Goal: Find specific page/section: Locate item on page

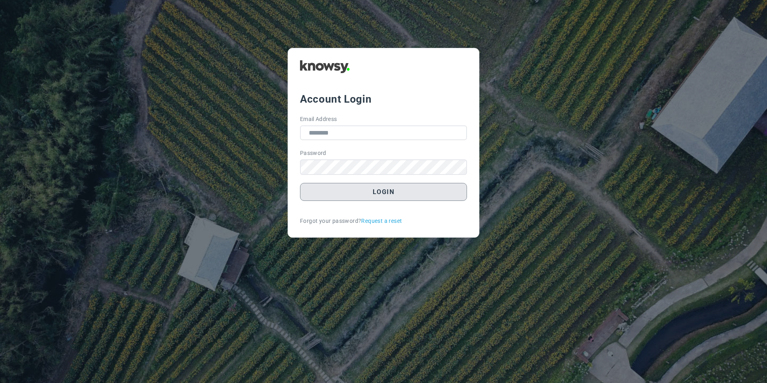
type input "**********"
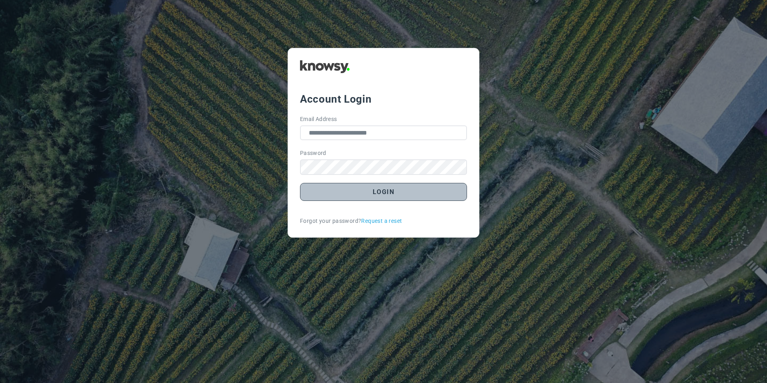
click at [326, 192] on button "Login" at bounding box center [383, 192] width 167 height 18
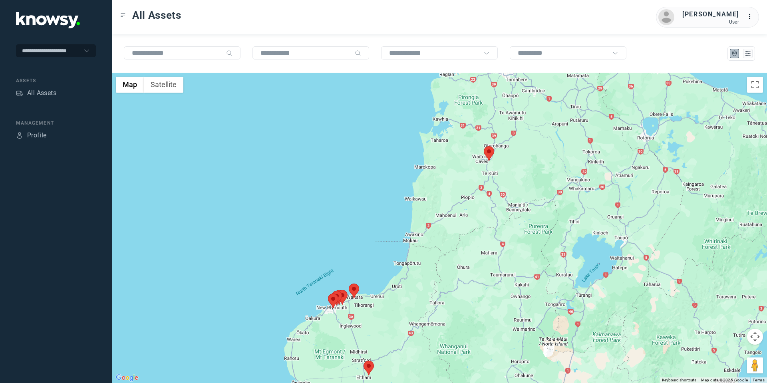
click at [484, 146] on area at bounding box center [484, 146] width 0 height 0
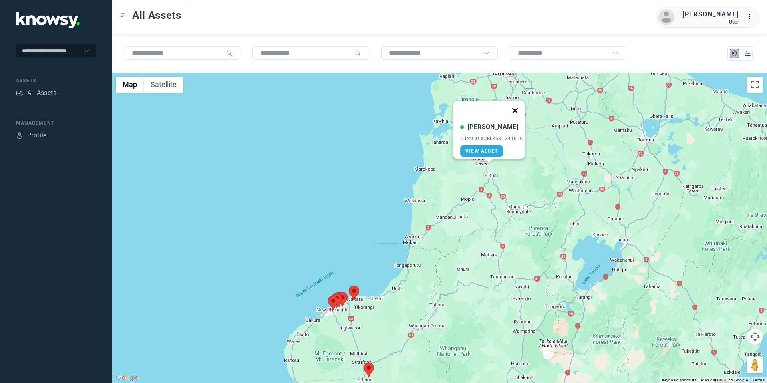
click at [517, 104] on button "Close" at bounding box center [514, 110] width 19 height 19
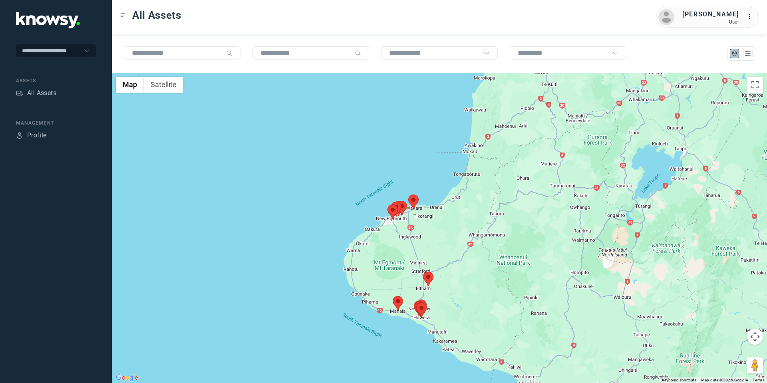
click at [393, 296] on area at bounding box center [393, 296] width 0 height 0
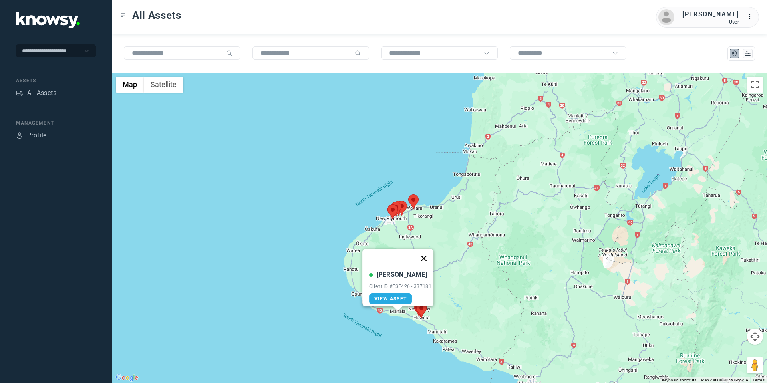
click at [427, 252] on button "Close" at bounding box center [423, 258] width 19 height 19
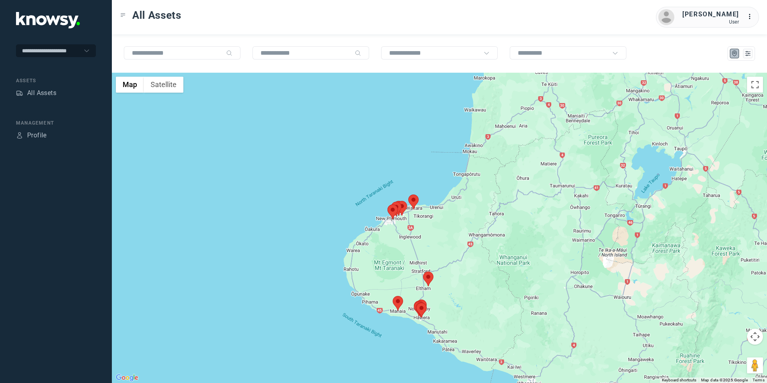
click at [423, 272] on area at bounding box center [423, 272] width 0 height 0
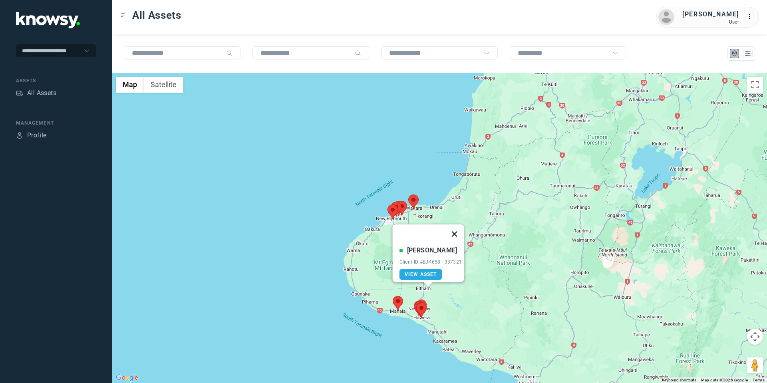
click at [460, 228] on button "Close" at bounding box center [454, 234] width 19 height 19
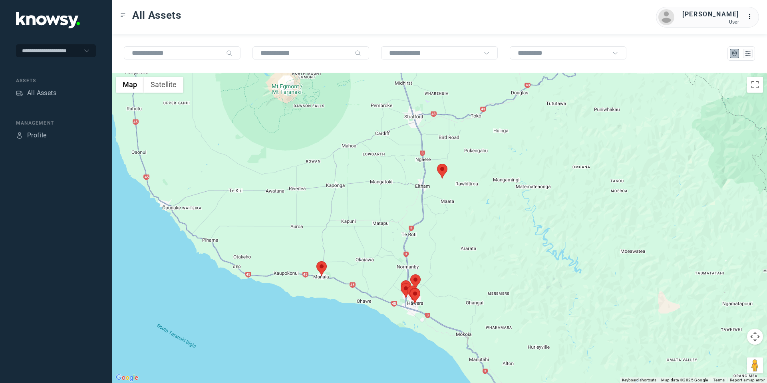
click at [316, 261] on area at bounding box center [316, 261] width 0 height 0
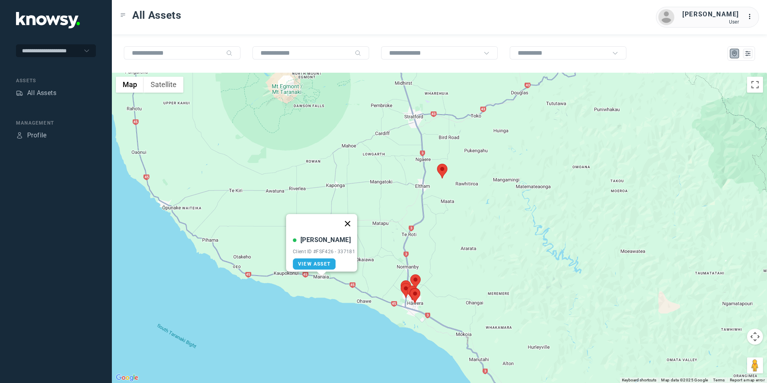
click at [349, 221] on button "Close" at bounding box center [347, 223] width 19 height 19
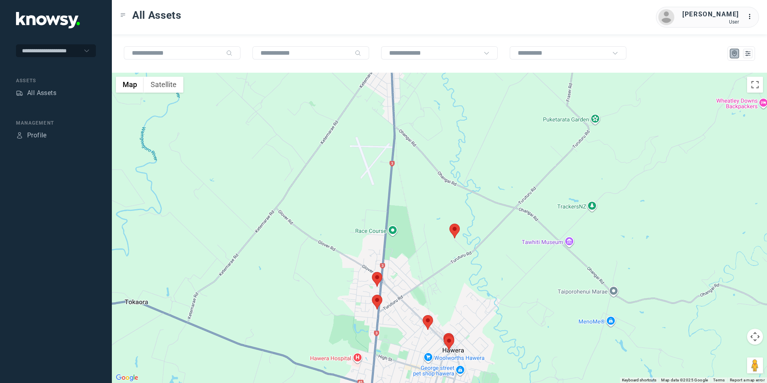
click at [450, 224] on area at bounding box center [450, 224] width 0 height 0
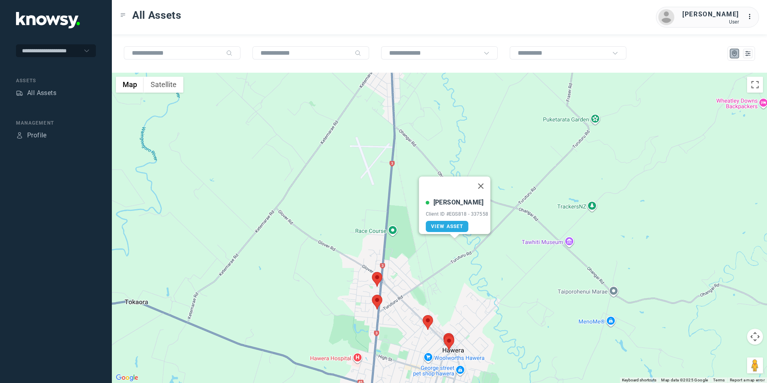
click at [372, 272] on area at bounding box center [372, 272] width 0 height 0
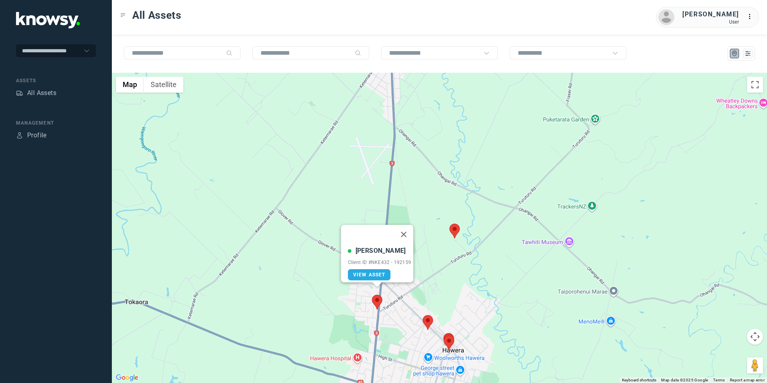
click at [372, 295] on area at bounding box center [372, 295] width 0 height 0
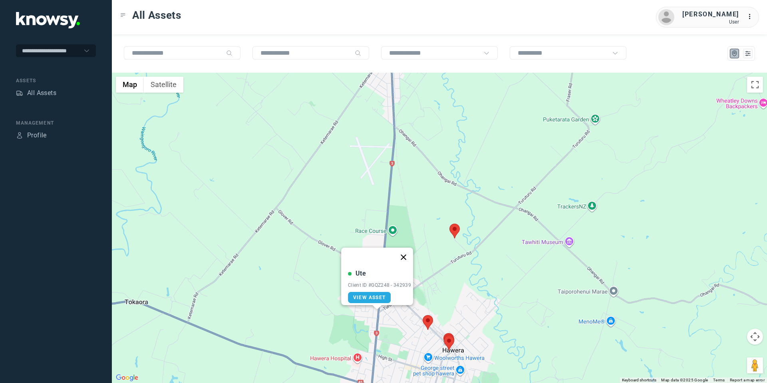
click at [408, 253] on button "Close" at bounding box center [403, 257] width 19 height 19
click at [372, 295] on area at bounding box center [372, 295] width 0 height 0
click at [406, 253] on button "Close" at bounding box center [403, 257] width 19 height 19
click at [372, 272] on area at bounding box center [372, 272] width 0 height 0
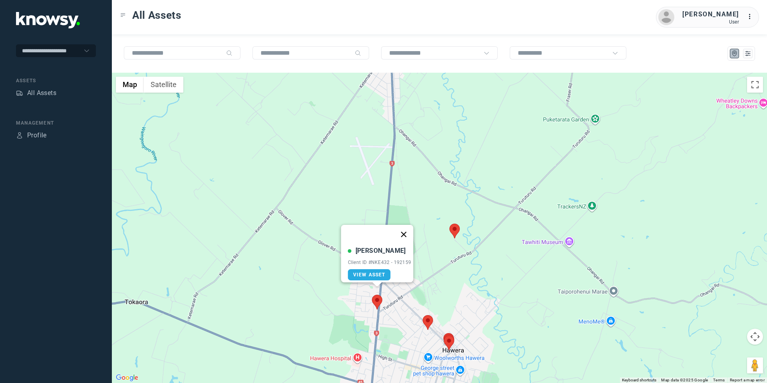
click at [410, 230] on button "Close" at bounding box center [403, 234] width 19 height 19
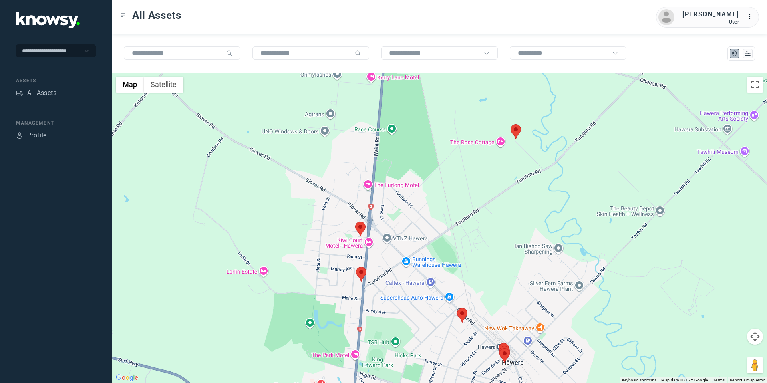
click at [457, 308] on area at bounding box center [457, 308] width 0 height 0
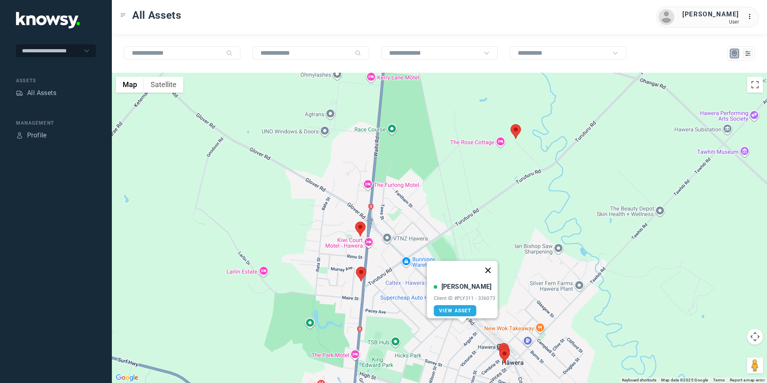
click at [492, 263] on button "Close" at bounding box center [487, 270] width 19 height 19
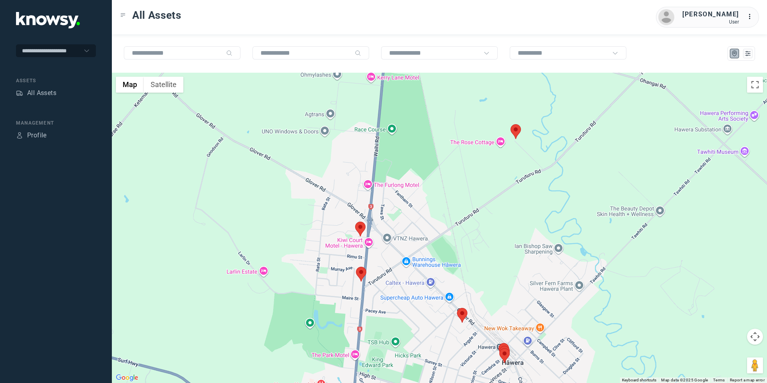
click at [756, 336] on button "Map camera controls" at bounding box center [755, 337] width 16 height 16
click at [719, 359] on button "Move down" at bounding box center [715, 357] width 16 height 16
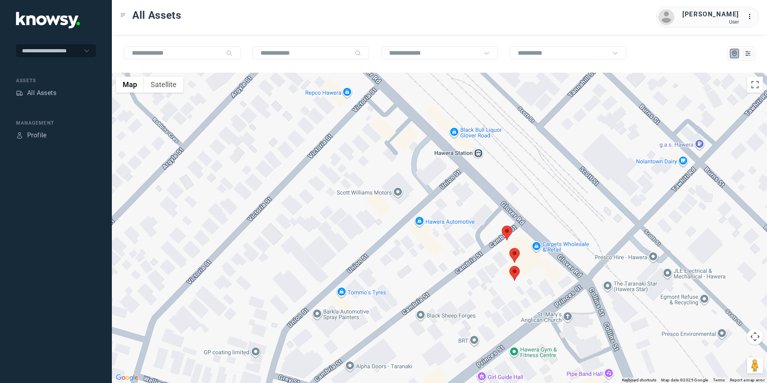
click at [509, 266] on area at bounding box center [509, 266] width 0 height 0
click at [543, 222] on button "Close" at bounding box center [540, 228] width 19 height 19
click at [509, 248] on area at bounding box center [509, 248] width 0 height 0
click at [543, 205] on button "Close" at bounding box center [540, 210] width 19 height 19
click at [502, 226] on area at bounding box center [502, 226] width 0 height 0
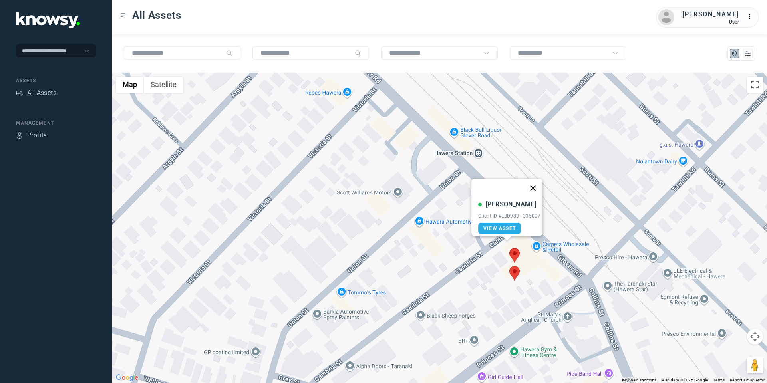
click at [533, 181] on button "Close" at bounding box center [532, 188] width 19 height 19
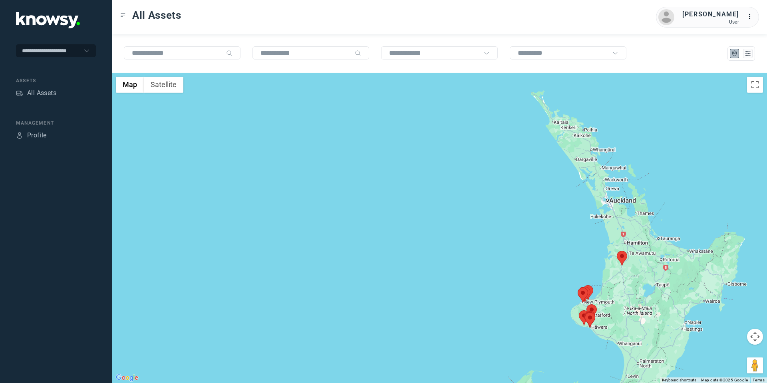
click at [754, 339] on button "Map camera controls" at bounding box center [755, 337] width 16 height 16
click at [708, 353] on button "Move down" at bounding box center [715, 357] width 16 height 16
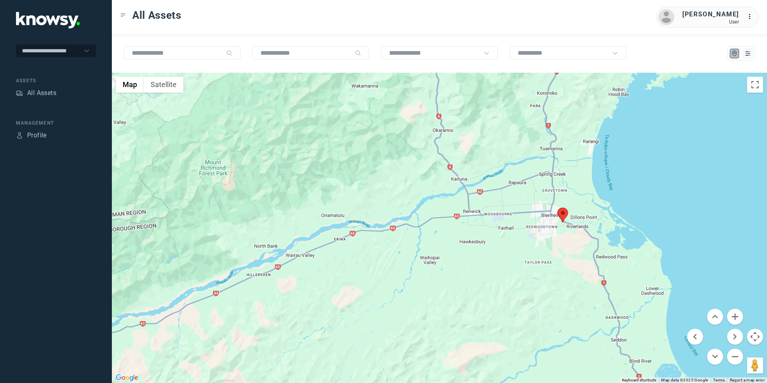
click at [558, 208] on area at bounding box center [558, 208] width 0 height 0
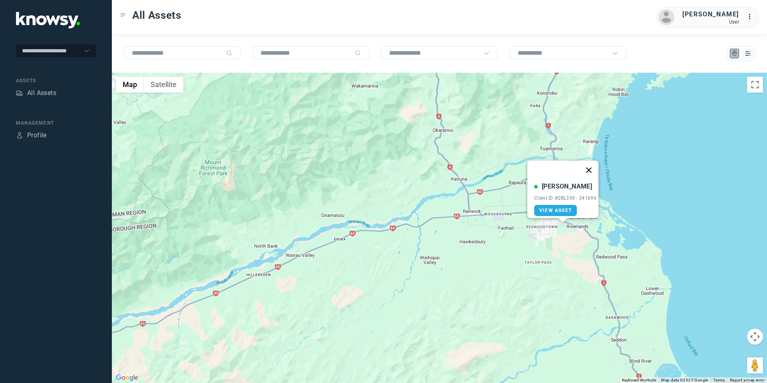
click at [589, 164] on button "Close" at bounding box center [588, 170] width 19 height 19
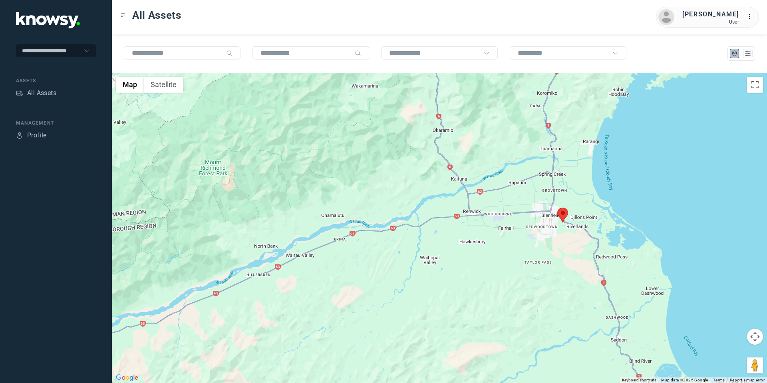
click at [752, 335] on button "Map camera controls" at bounding box center [755, 337] width 16 height 16
click at [712, 311] on button "Move up" at bounding box center [715, 317] width 16 height 16
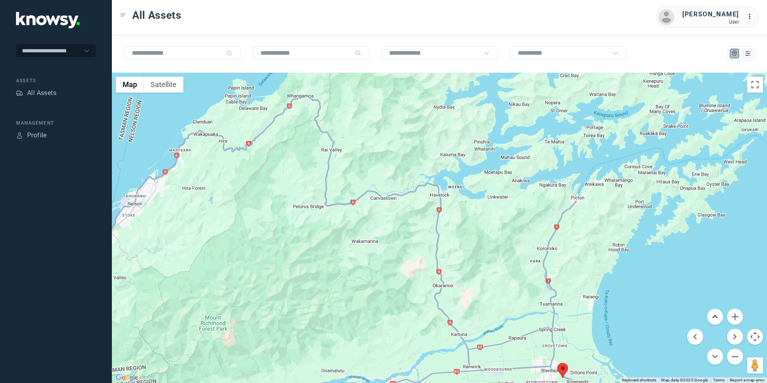
click at [712, 311] on button "Move up" at bounding box center [715, 317] width 16 height 16
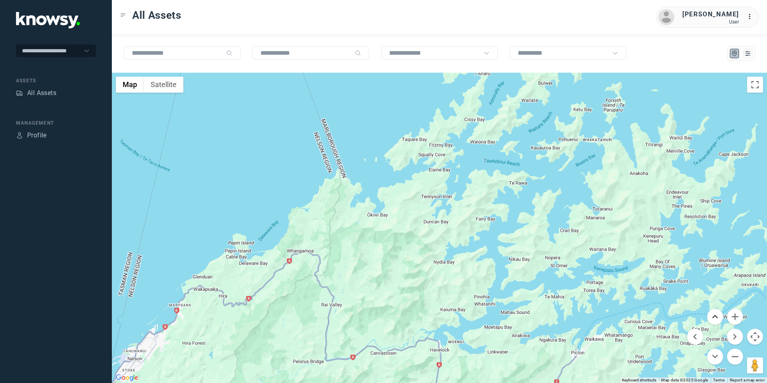
click at [712, 311] on button "Move up" at bounding box center [715, 317] width 16 height 16
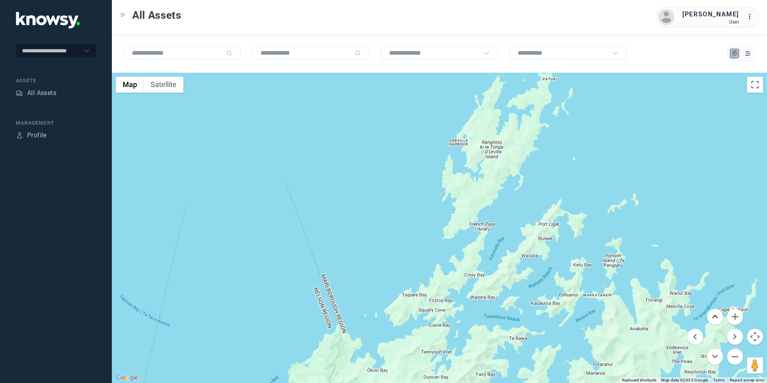
click at [712, 311] on button "Move up" at bounding box center [715, 317] width 16 height 16
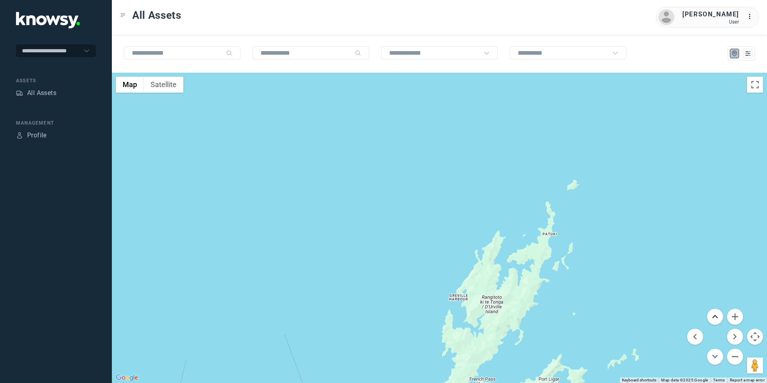
click at [712, 311] on button "Move up" at bounding box center [715, 317] width 16 height 16
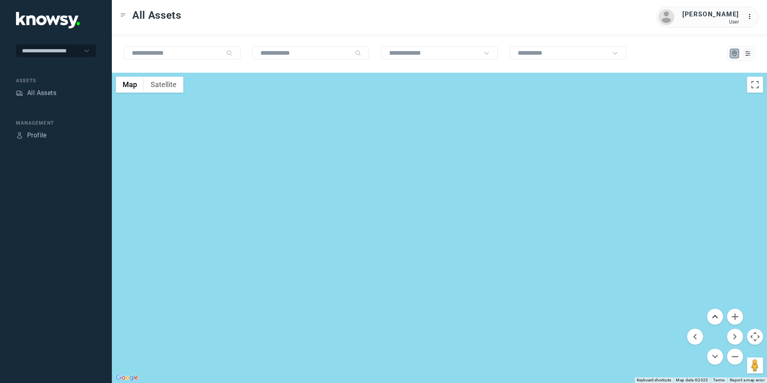
click at [716, 316] on button "Move up" at bounding box center [715, 317] width 16 height 16
click at [732, 337] on button "Move right" at bounding box center [735, 337] width 16 height 16
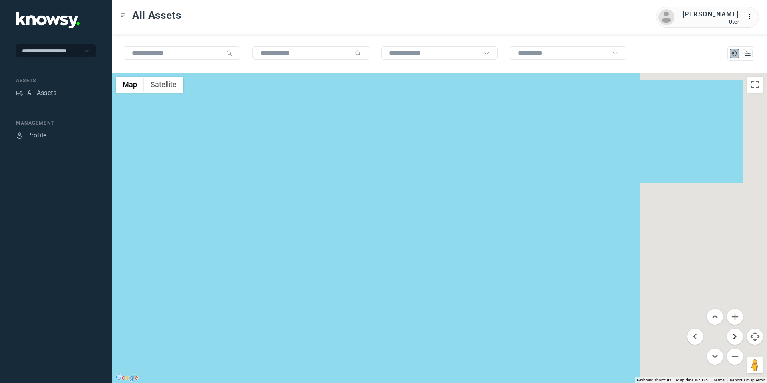
click at [732, 337] on button "Move right" at bounding box center [735, 337] width 16 height 16
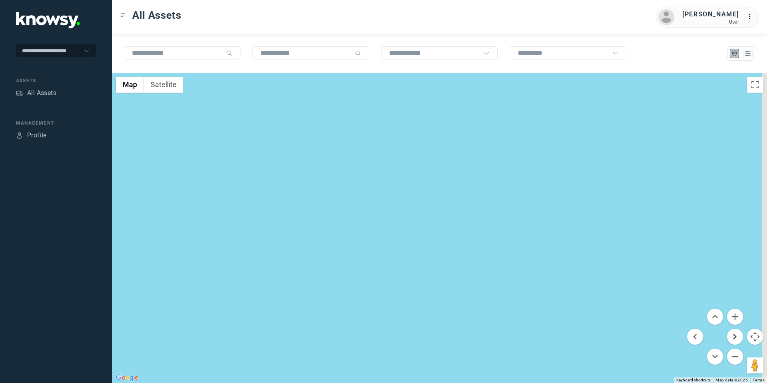
click at [732, 337] on button "Move right" at bounding box center [735, 337] width 16 height 16
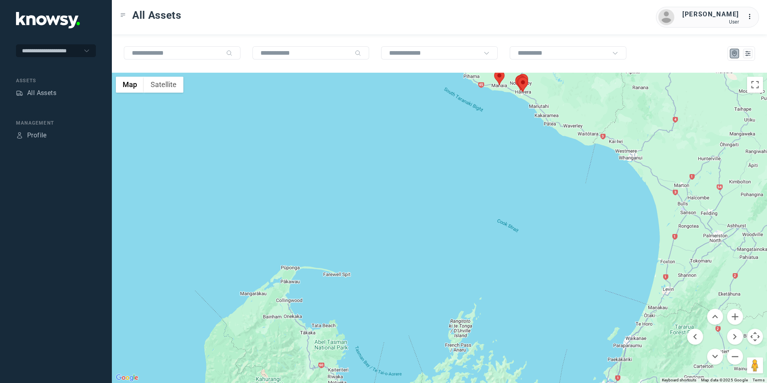
click at [518, 77] on area at bounding box center [518, 77] width 0 height 0
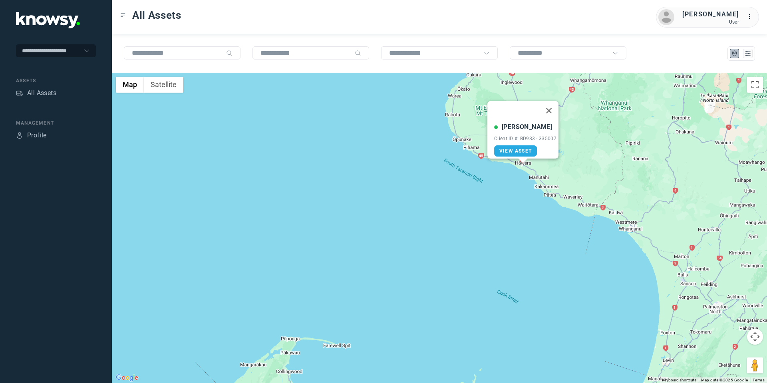
click at [604, 157] on div "[PERSON_NAME] Client ID #LBD983 - 335007 View Asset" at bounding box center [439, 228] width 655 height 310
click at [756, 332] on button "Map camera controls" at bounding box center [755, 337] width 16 height 16
click at [717, 314] on button "Move up" at bounding box center [715, 317] width 16 height 16
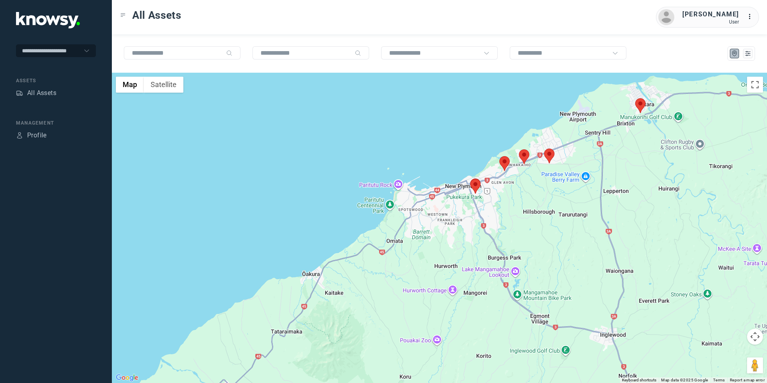
click at [470, 179] on area at bounding box center [470, 179] width 0 height 0
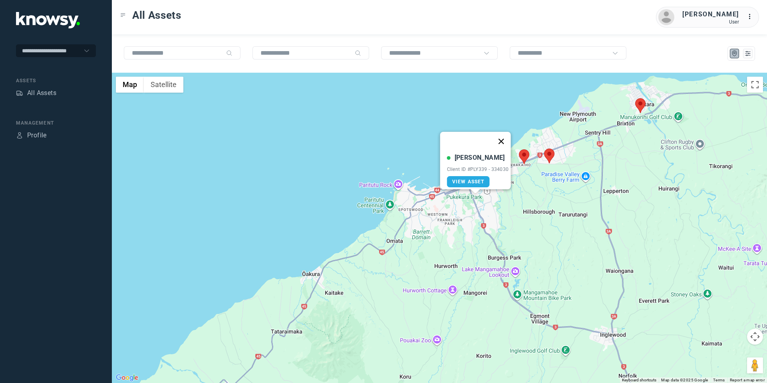
click at [505, 136] on button "Close" at bounding box center [500, 141] width 19 height 19
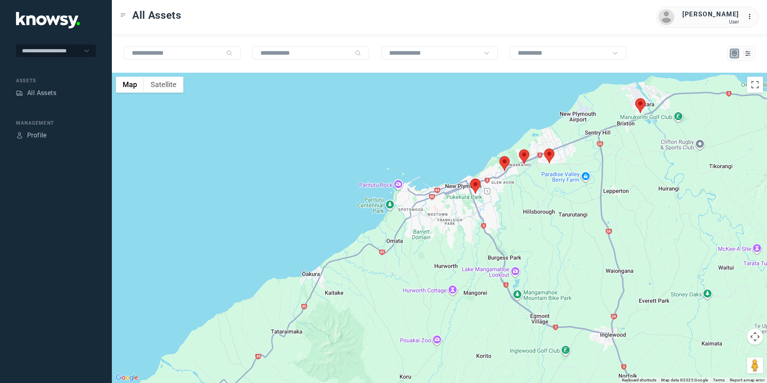
click at [499, 156] on area at bounding box center [499, 156] width 0 height 0
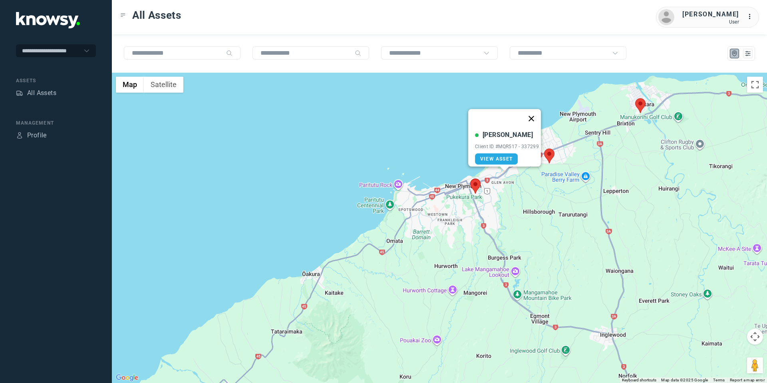
click at [535, 111] on button "Close" at bounding box center [531, 118] width 19 height 19
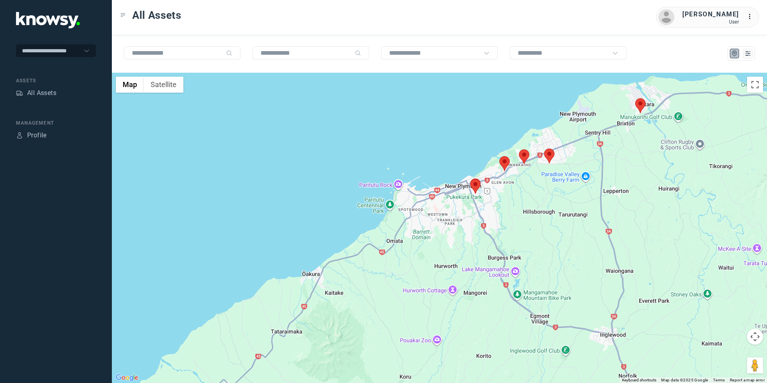
click at [519, 149] on area at bounding box center [519, 149] width 0 height 0
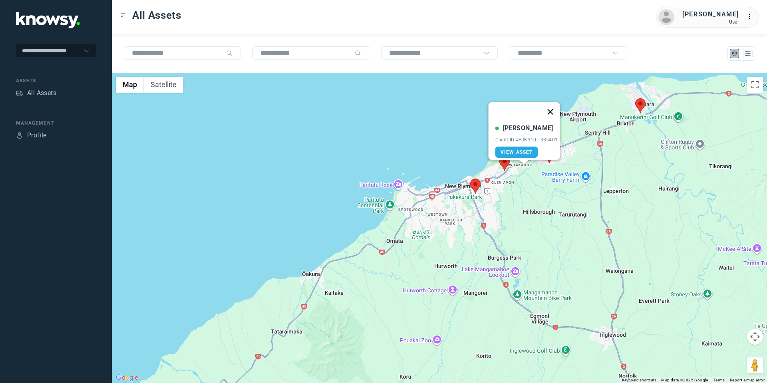
click at [553, 104] on button "Close" at bounding box center [550, 111] width 19 height 19
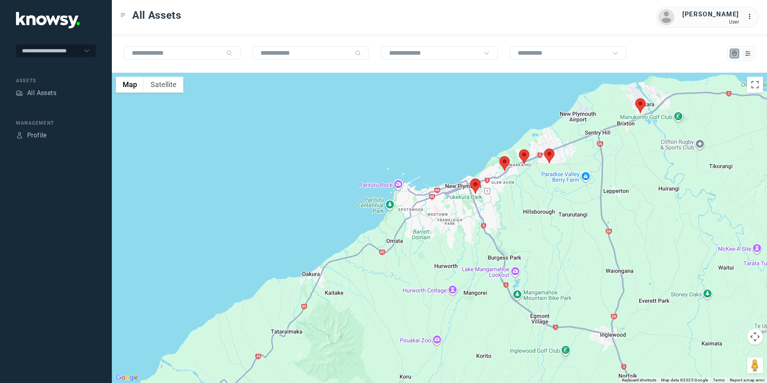
click at [544, 149] on area at bounding box center [544, 149] width 0 height 0
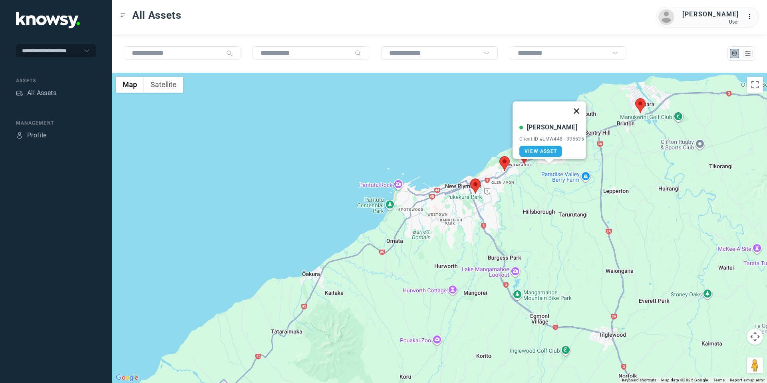
click at [579, 105] on button "Close" at bounding box center [576, 110] width 19 height 19
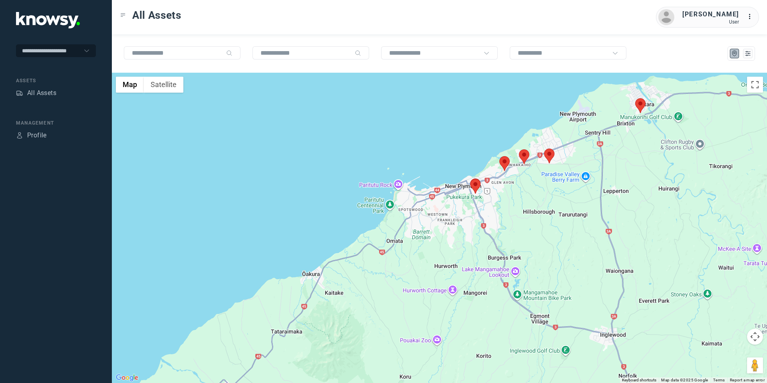
click at [635, 98] on area at bounding box center [635, 98] width 0 height 0
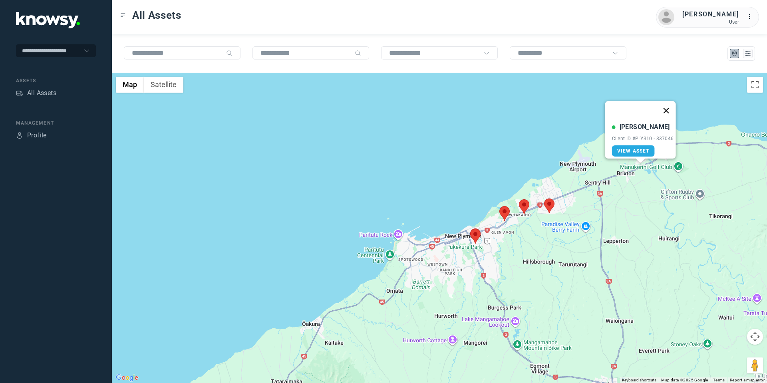
click at [668, 106] on button "Close" at bounding box center [666, 110] width 19 height 19
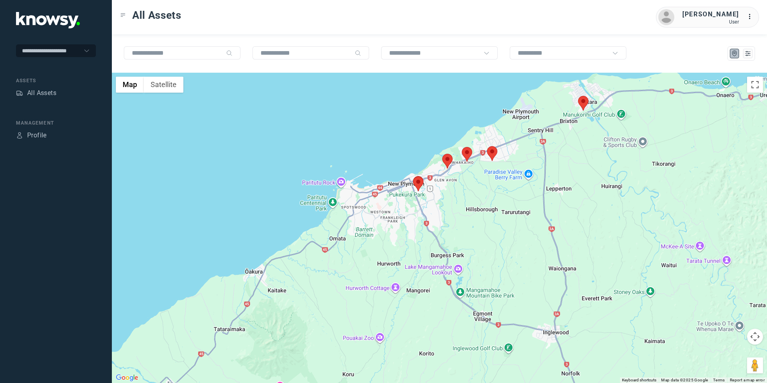
click at [760, 334] on button "Map camera controls" at bounding box center [755, 337] width 16 height 16
click at [719, 315] on button "Move up" at bounding box center [715, 317] width 16 height 16
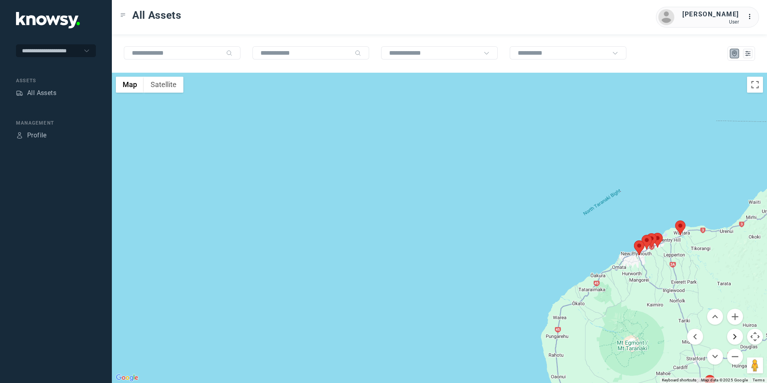
click at [736, 336] on button "Move right" at bounding box center [735, 337] width 16 height 16
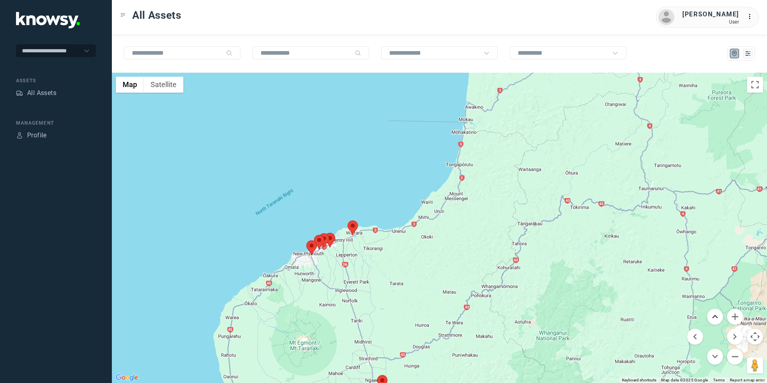
click at [720, 311] on button "Move up" at bounding box center [715, 317] width 16 height 16
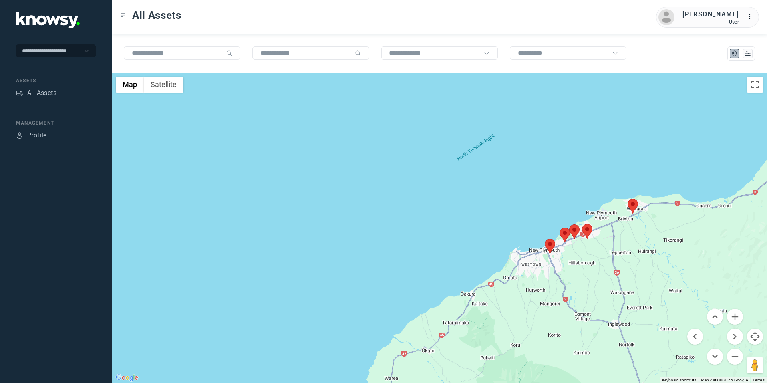
click at [628, 199] on area at bounding box center [628, 199] width 0 height 0
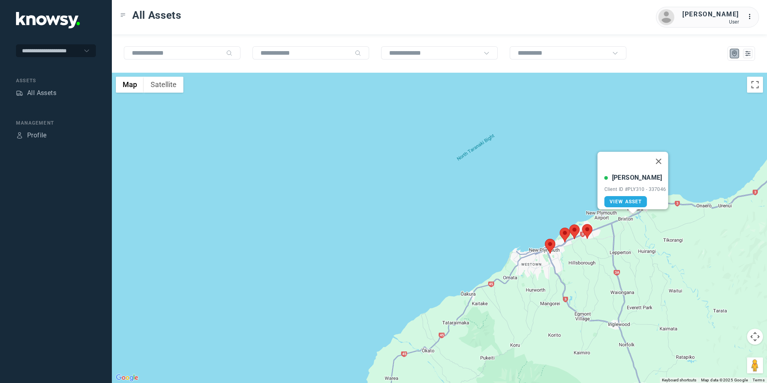
click at [582, 224] on area at bounding box center [582, 224] width 0 height 0
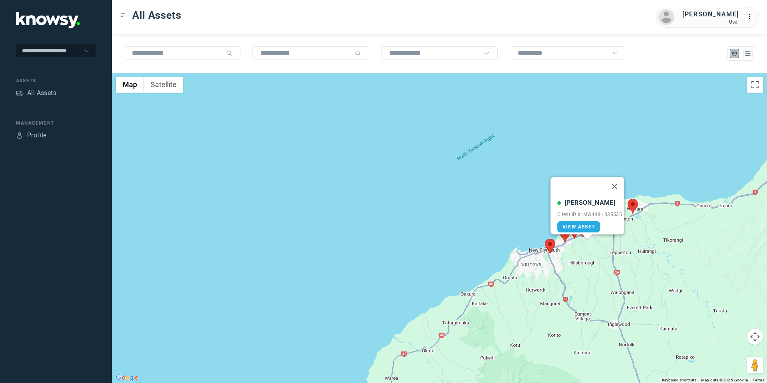
click at [545, 239] on area at bounding box center [545, 239] width 0 height 0
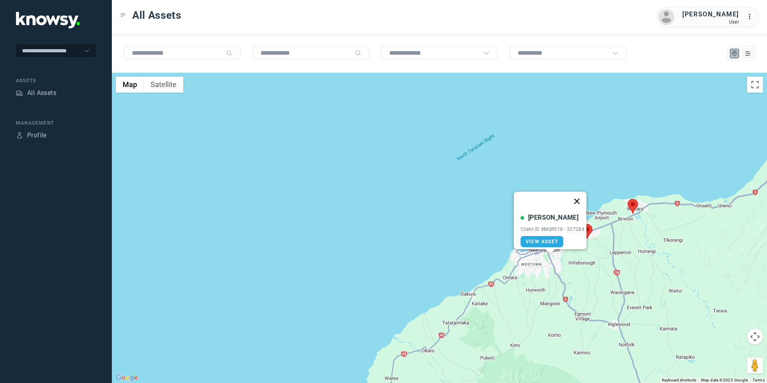
click at [577, 196] on button "Close" at bounding box center [576, 201] width 19 height 19
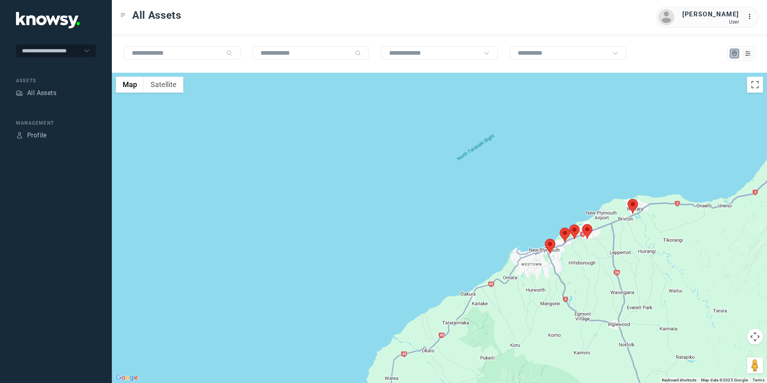
click at [560, 228] on area at bounding box center [560, 228] width 0 height 0
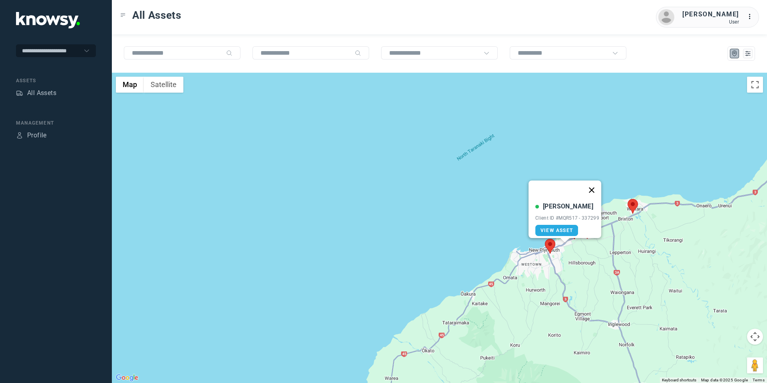
click at [598, 182] on button "Close" at bounding box center [591, 190] width 19 height 19
